Goal: Information Seeking & Learning: Learn about a topic

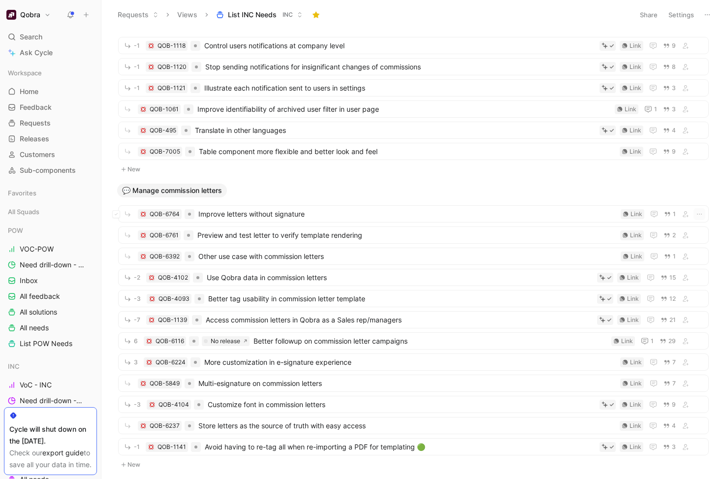
scroll to position [1349, 0]
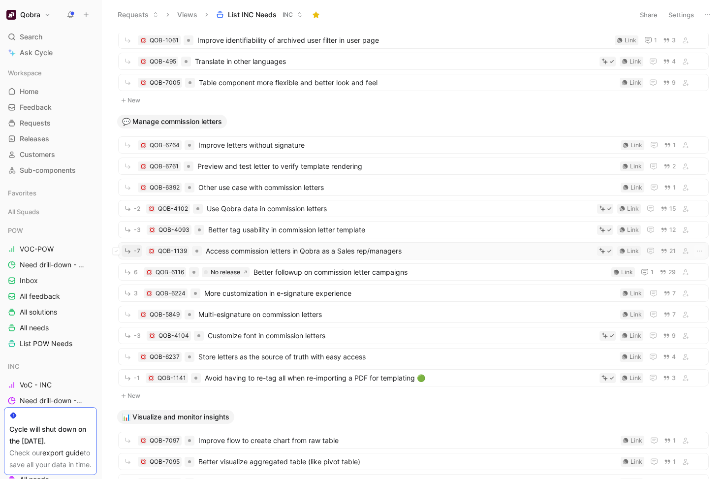
click at [126, 250] on icon "button" at bounding box center [128, 251] width 8 height 8
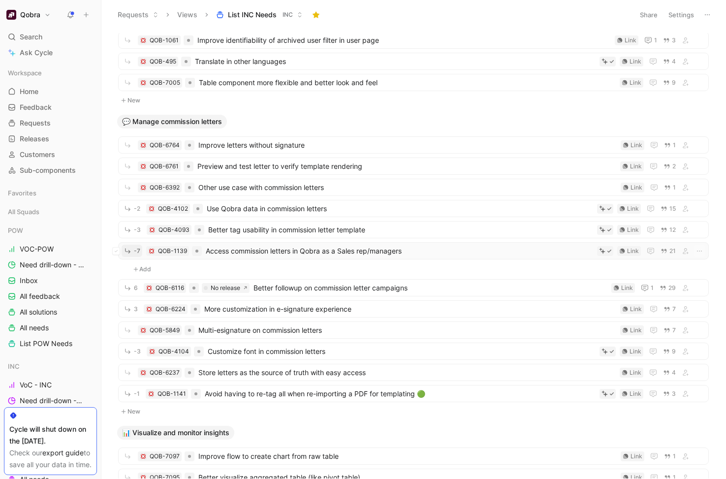
click at [128, 251] on icon "button" at bounding box center [127, 250] width 5 height 5
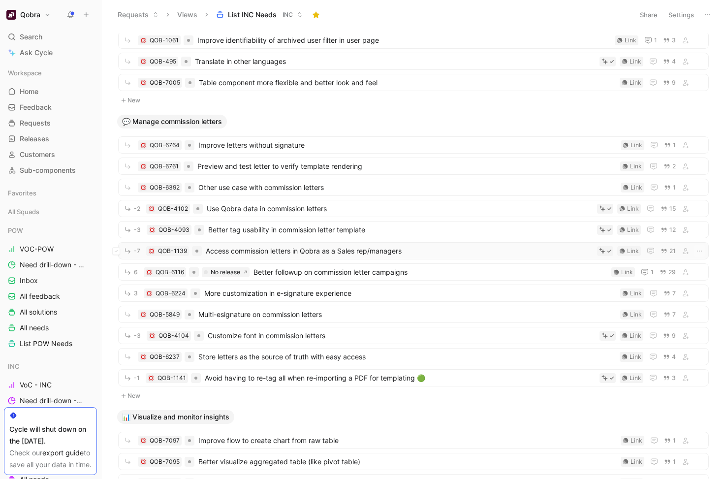
click at [255, 249] on span "Access commission letters in Qobra as a Sales rep/managers" at bounding box center [399, 251] width 387 height 12
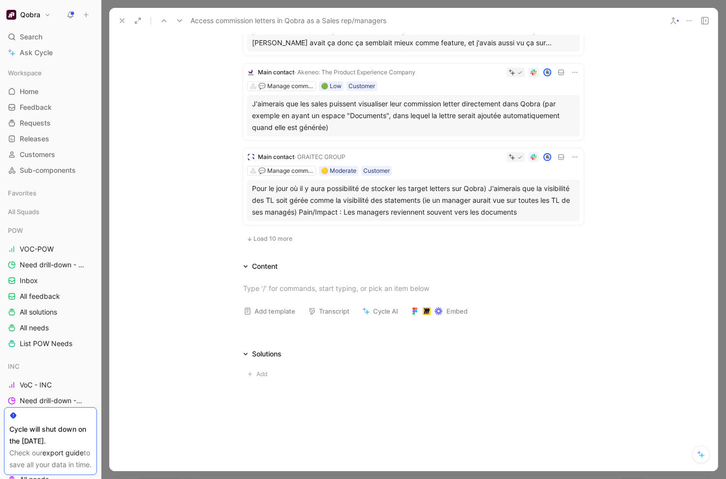
scroll to position [692, 0]
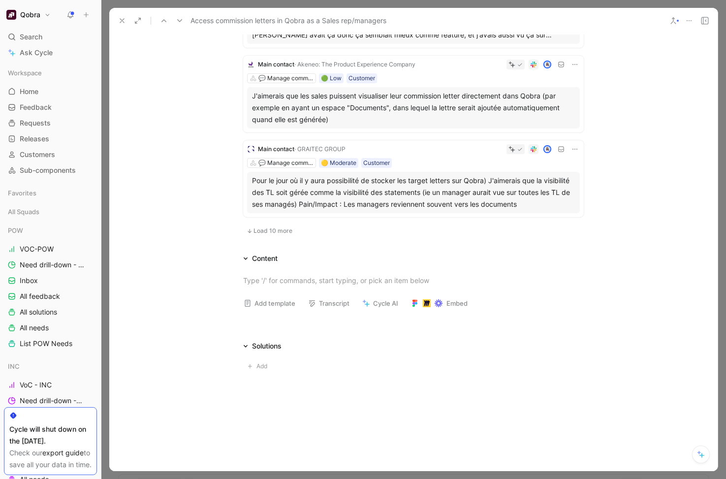
click at [286, 230] on span "Load 10 more" at bounding box center [272, 231] width 39 height 8
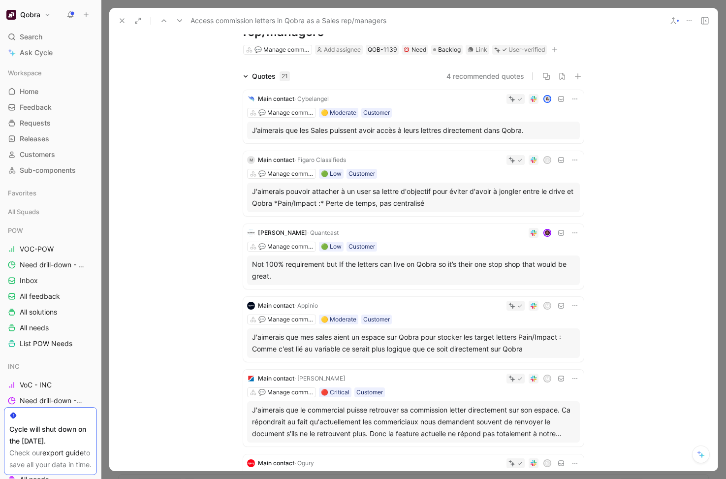
scroll to position [0, 0]
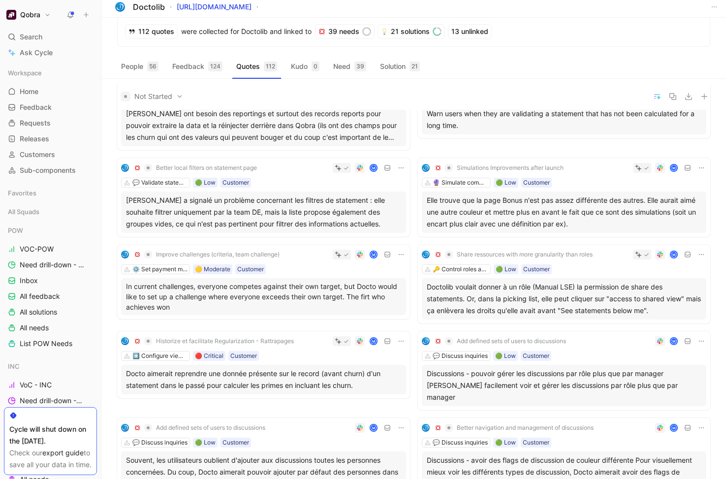
scroll to position [41, 0]
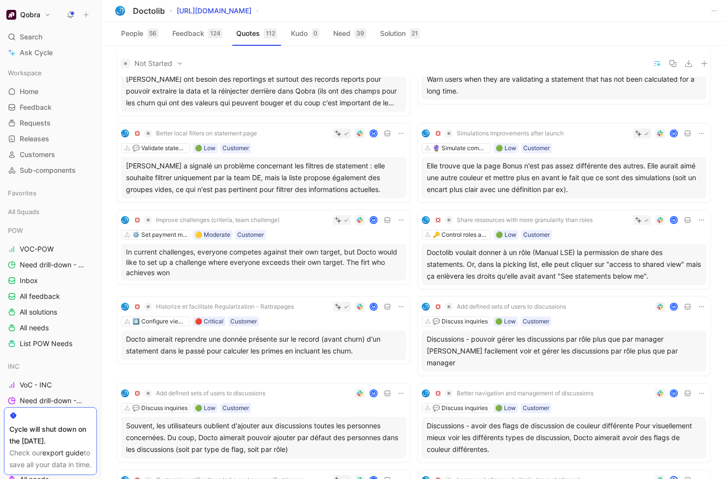
click at [557, 250] on div "Doctolib voulait donner à un rôle (Manual LSE) la permission de share des state…" at bounding box center [564, 264] width 275 height 35
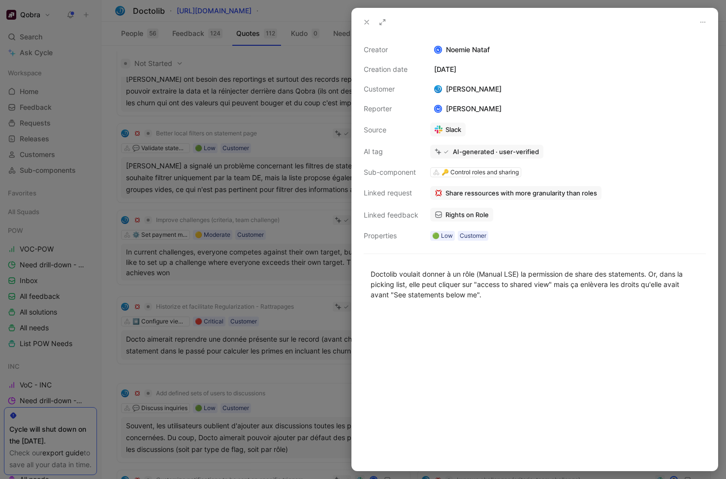
click at [369, 25] on icon at bounding box center [367, 22] width 8 height 8
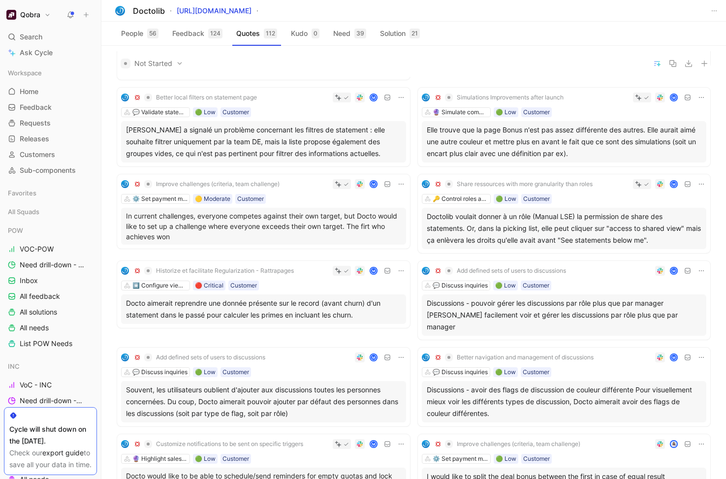
scroll to position [77, 0]
click at [501, 215] on div "Doctolib voulait donner à un rôle (Manual LSE) la permission de share des state…" at bounding box center [564, 227] width 275 height 35
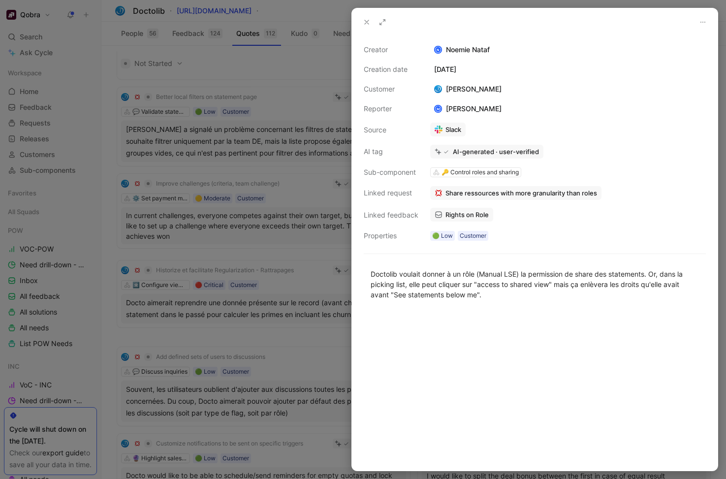
click at [202, 228] on div at bounding box center [363, 239] width 726 height 479
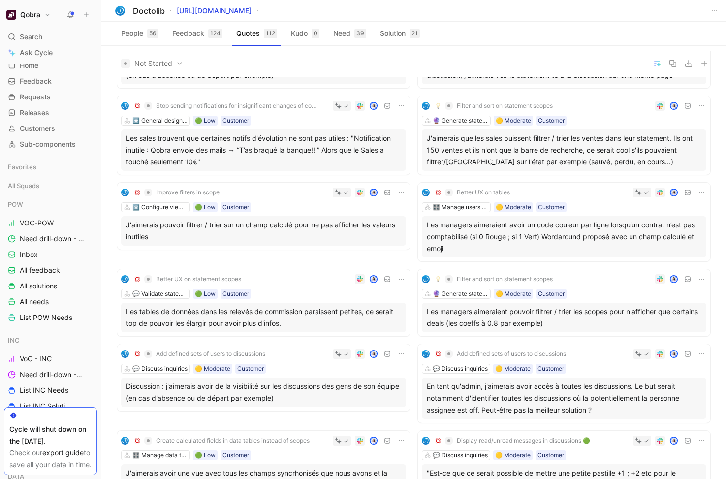
scroll to position [2618, 0]
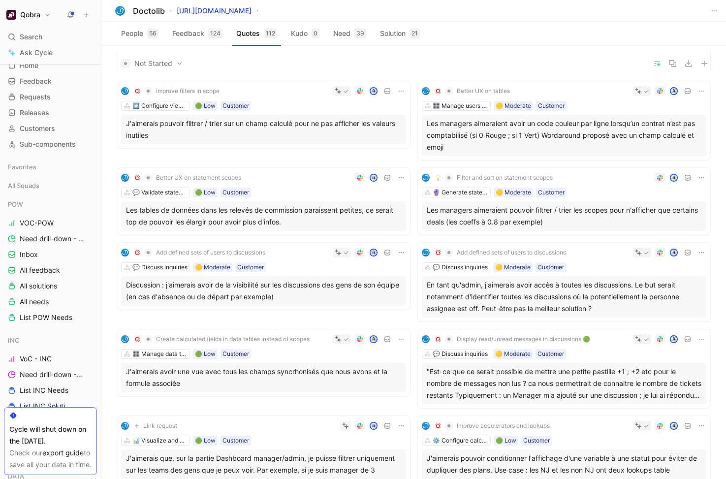
click at [578, 335] on span "Display read/unread messages in discussions 🟢" at bounding box center [523, 339] width 133 height 8
click at [603, 366] on div ""Est-ce que ce serait possible de mettre une petite pastille +1 ; +2 etc pour l…" at bounding box center [564, 383] width 275 height 35
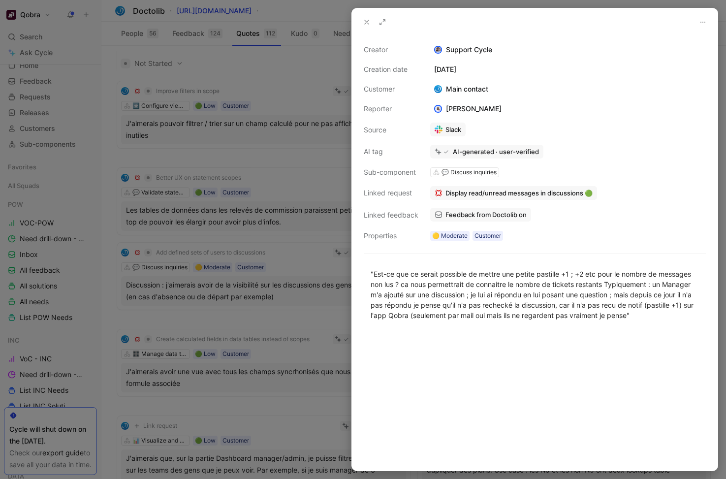
click at [368, 21] on use at bounding box center [367, 22] width 4 height 4
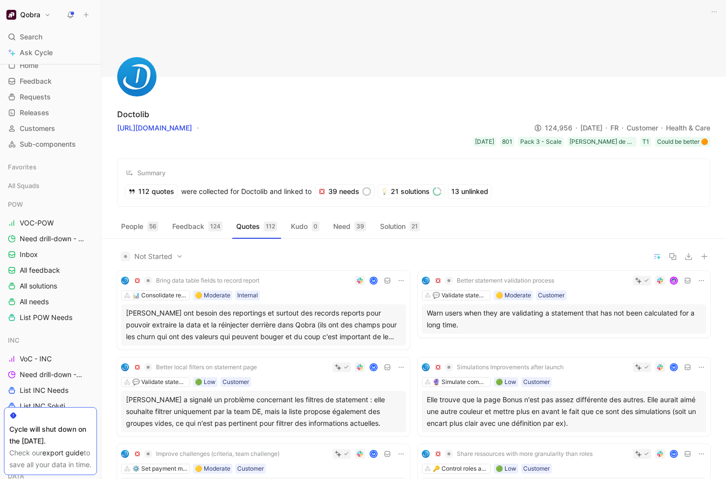
click at [369, 46] on header at bounding box center [413, 38] width 624 height 77
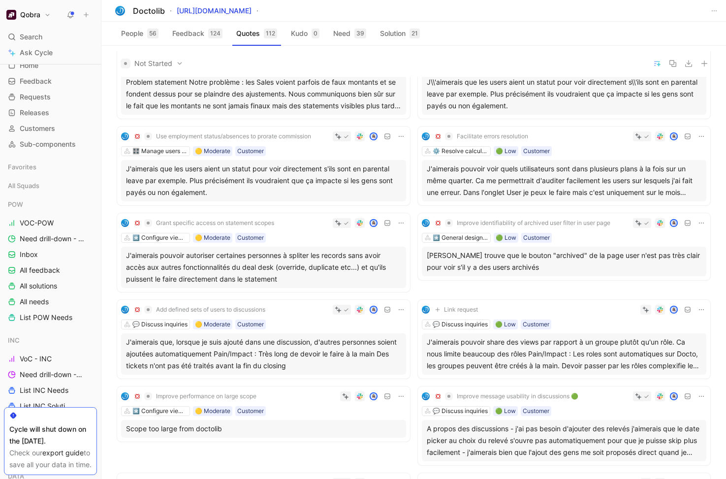
scroll to position [963, 0]
